Goal: Information Seeking & Learning: Learn about a topic

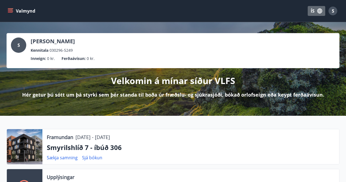
click at [317, 13] on icon "button" at bounding box center [320, 11] width 6 height 6
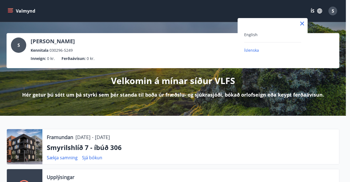
click at [252, 31] on div "English" at bounding box center [272, 34] width 57 height 7
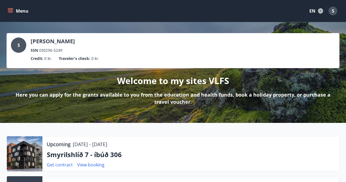
click at [12, 11] on icon "menu" at bounding box center [11, 11] width 6 height 1
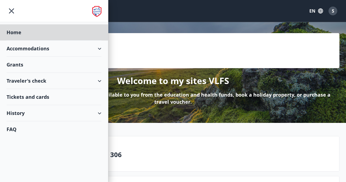
click at [15, 68] on div "Grants" at bounding box center [54, 65] width 95 height 16
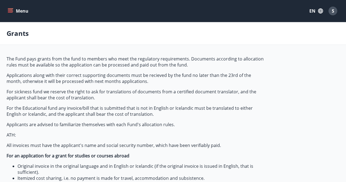
type input "***"
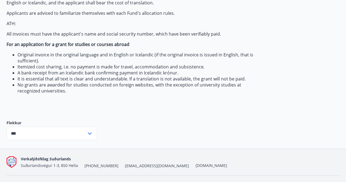
scroll to position [124, 0]
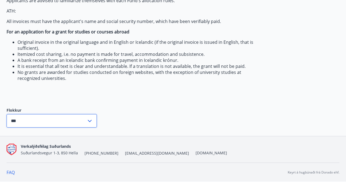
click at [78, 124] on input "***" at bounding box center [47, 120] width 80 height 13
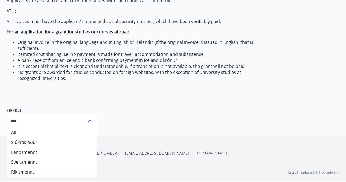
click at [135, 111] on div "The Fund pays grants from the fund to members who meet the regulatory requireme…" at bounding box center [173, 34] width 333 height 204
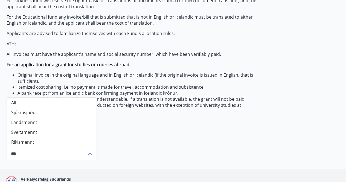
scroll to position [87, 0]
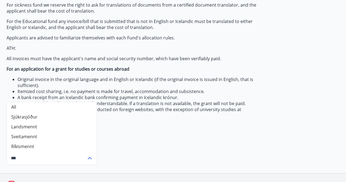
click at [182, 54] on span "The Fund pays grants from the fund to members who meet the regulatory requireme…" at bounding box center [136, 43] width 258 height 149
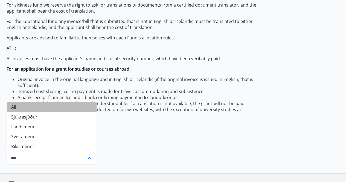
click at [52, 103] on li "All" at bounding box center [52, 107] width 90 height 10
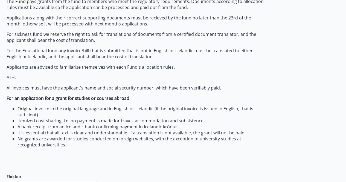
scroll to position [58, 0]
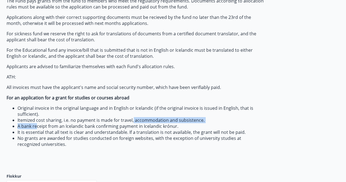
drag, startPoint x: 37, startPoint y: 124, endPoint x: 133, endPoint y: 120, distance: 95.5
click at [133, 120] on ul "Original invoice in the original language and in English or Icelandic (if the o…" at bounding box center [136, 126] width 258 height 42
